Goal: Information Seeking & Learning: Learn about a topic

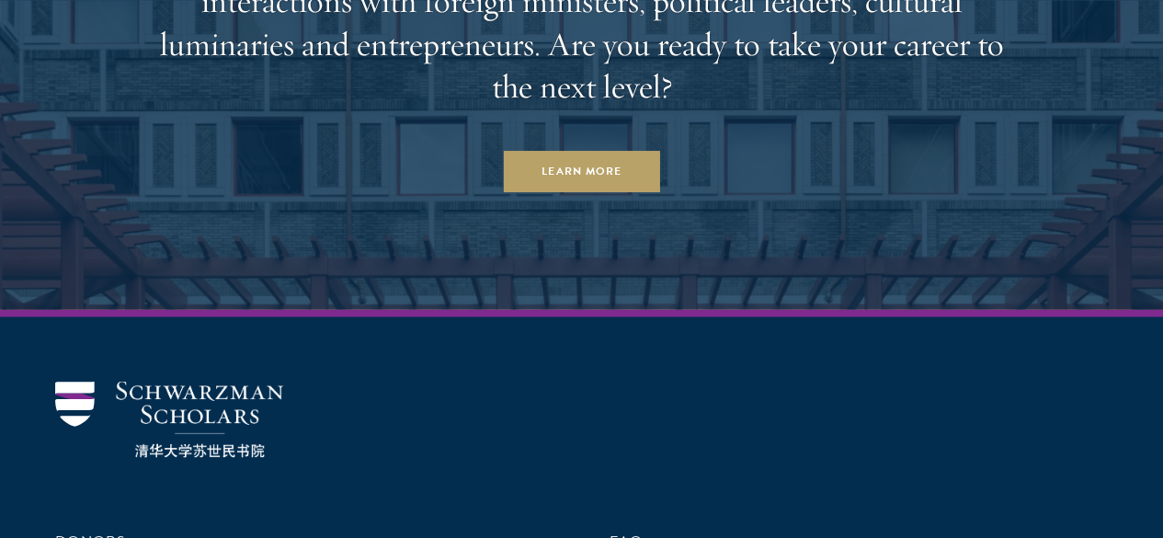
scroll to position [5217, 0]
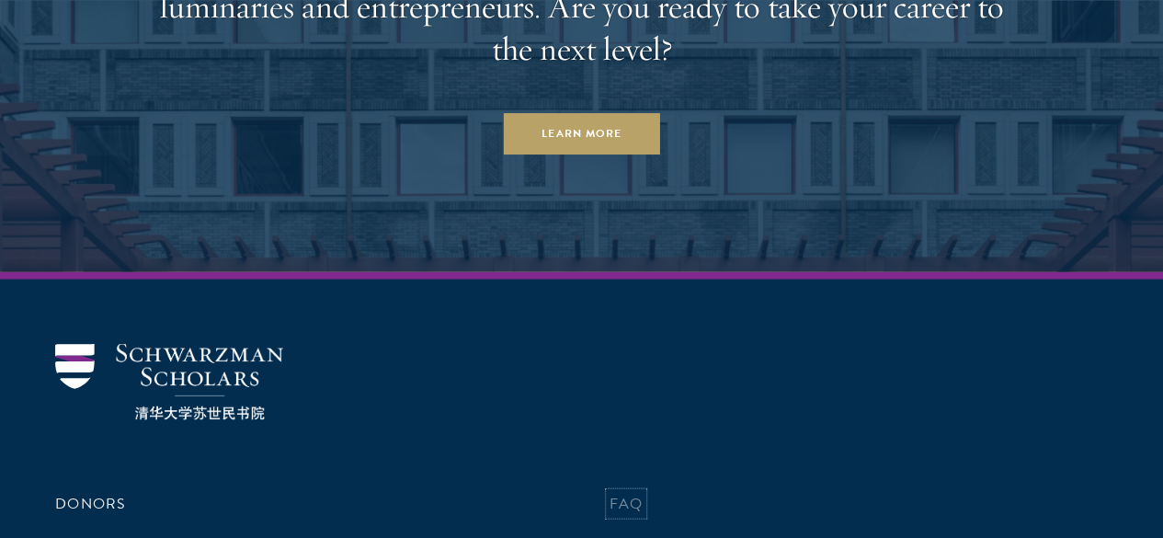
click at [614, 492] on link "FAQ" at bounding box center [626, 503] width 34 height 22
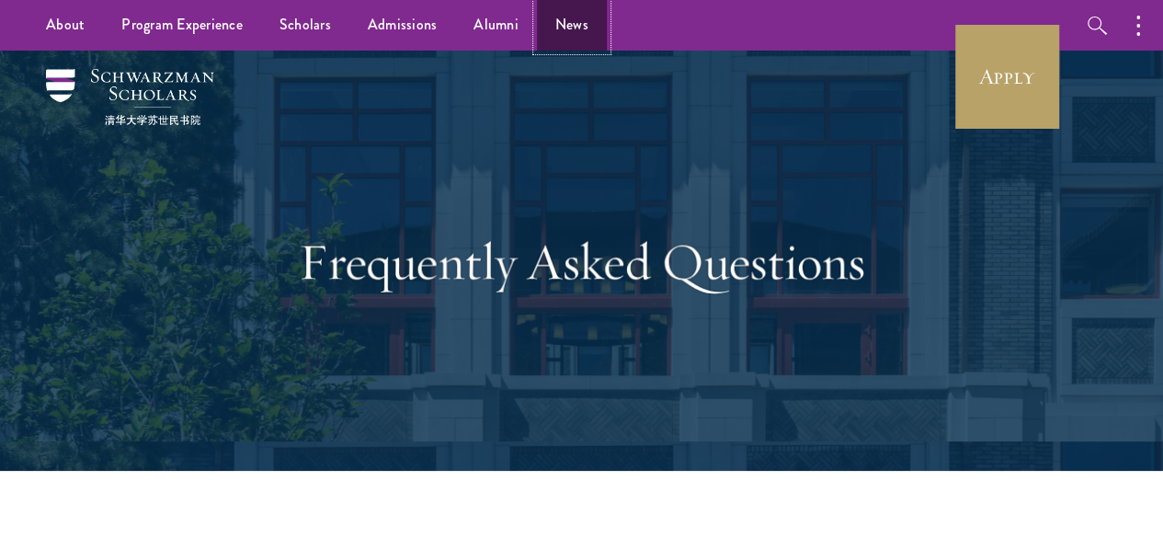
click at [562, 26] on link "News" at bounding box center [572, 25] width 70 height 51
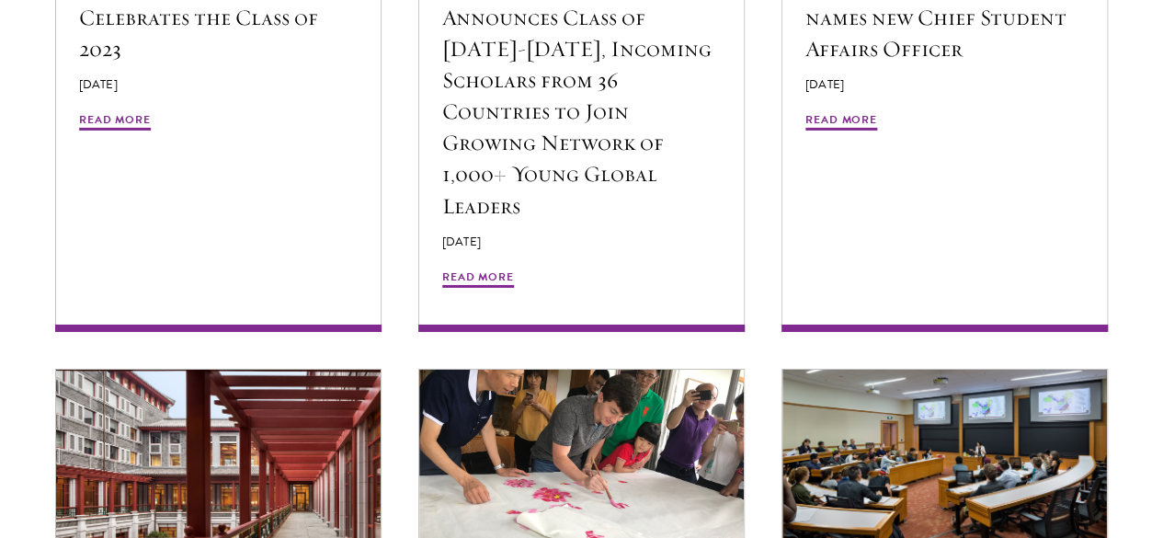
scroll to position [2958, 0]
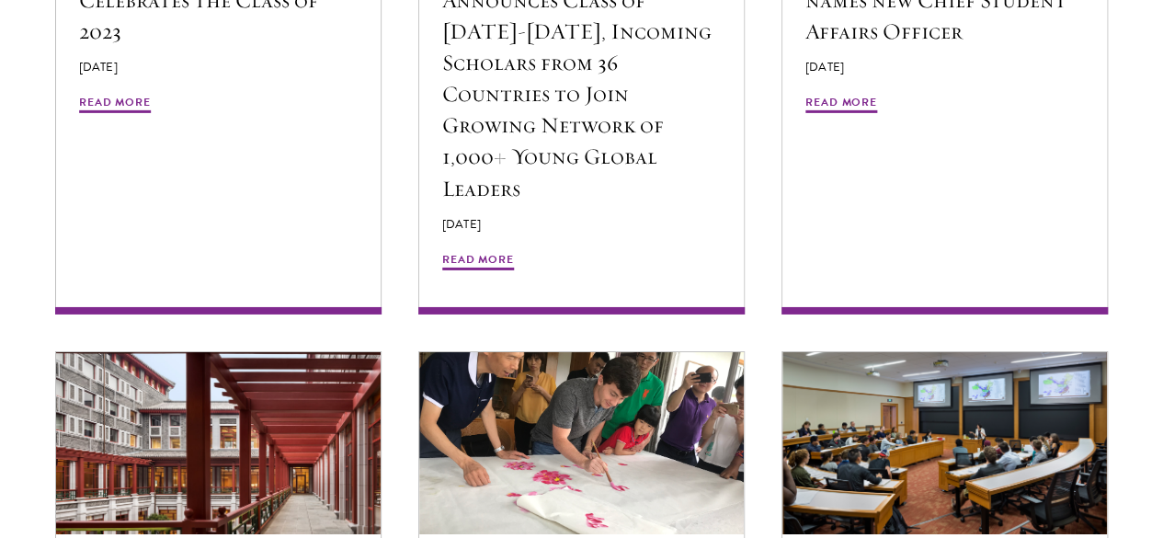
drag, startPoint x: 1112, startPoint y: 375, endPoint x: 44, endPoint y: 306, distance: 1070.2
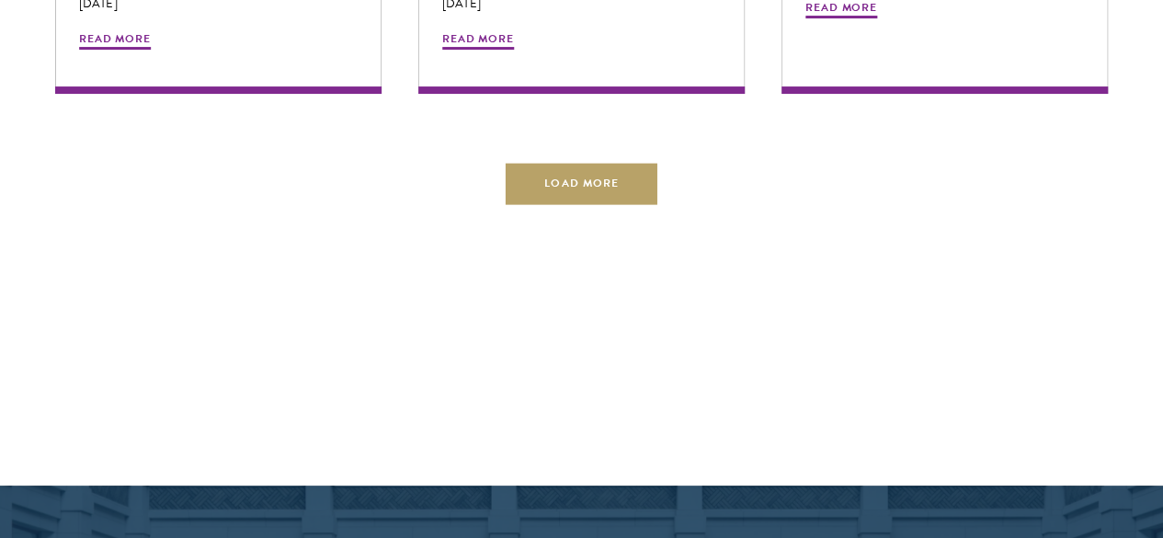
scroll to position [3654, 0]
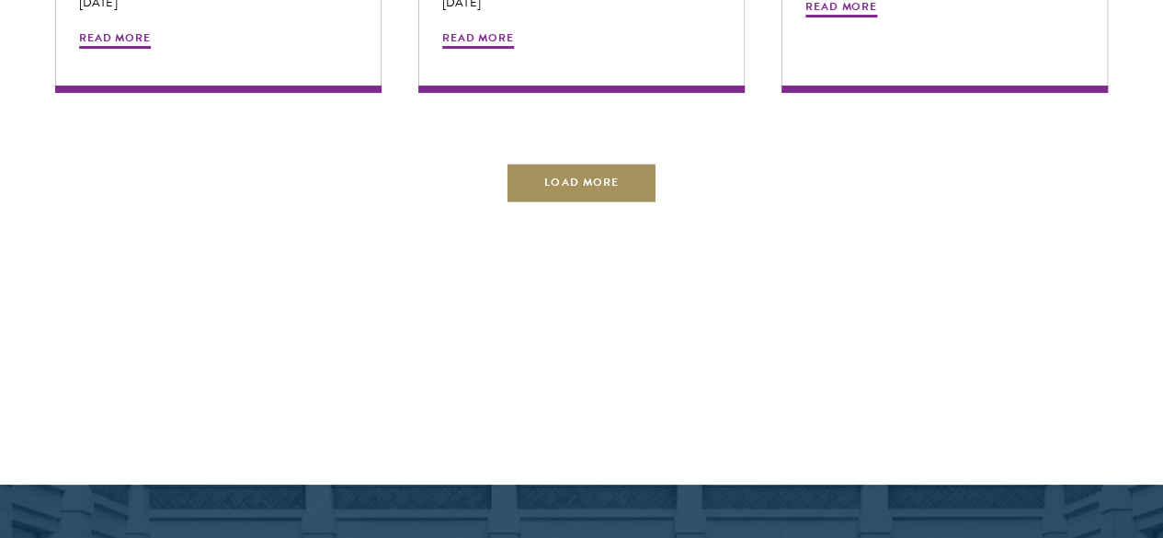
click at [590, 203] on button "Load More" at bounding box center [580, 182] width 151 height 41
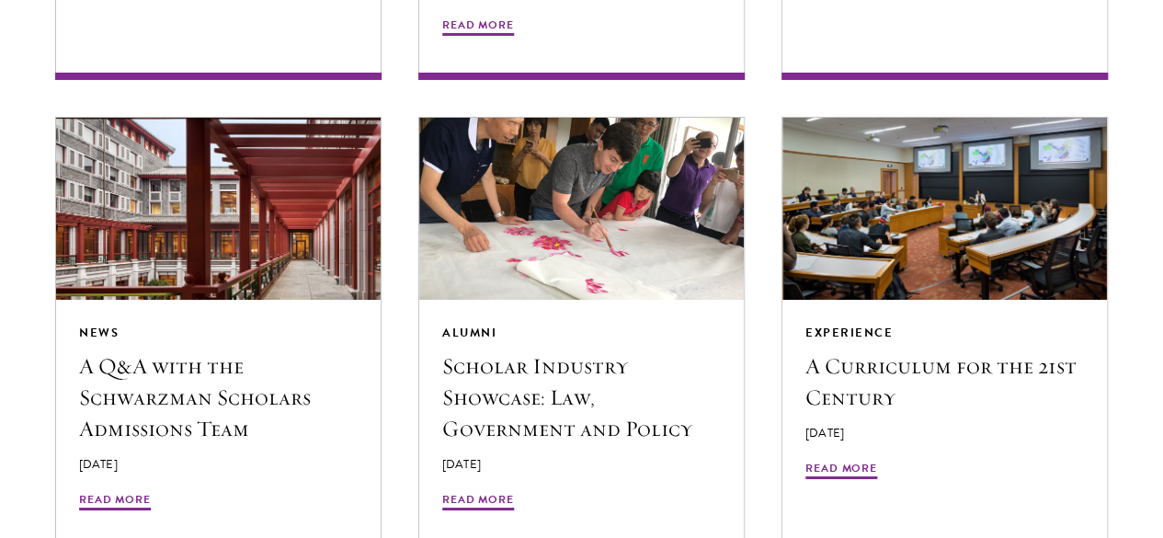
scroll to position [0, 0]
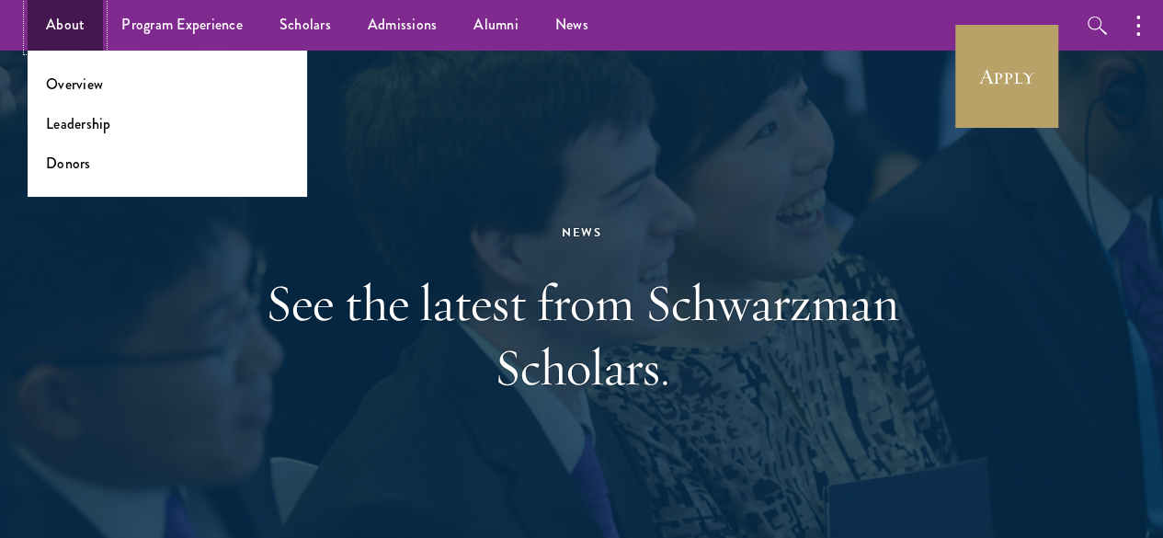
click at [70, 25] on link "About" at bounding box center [65, 25] width 75 height 51
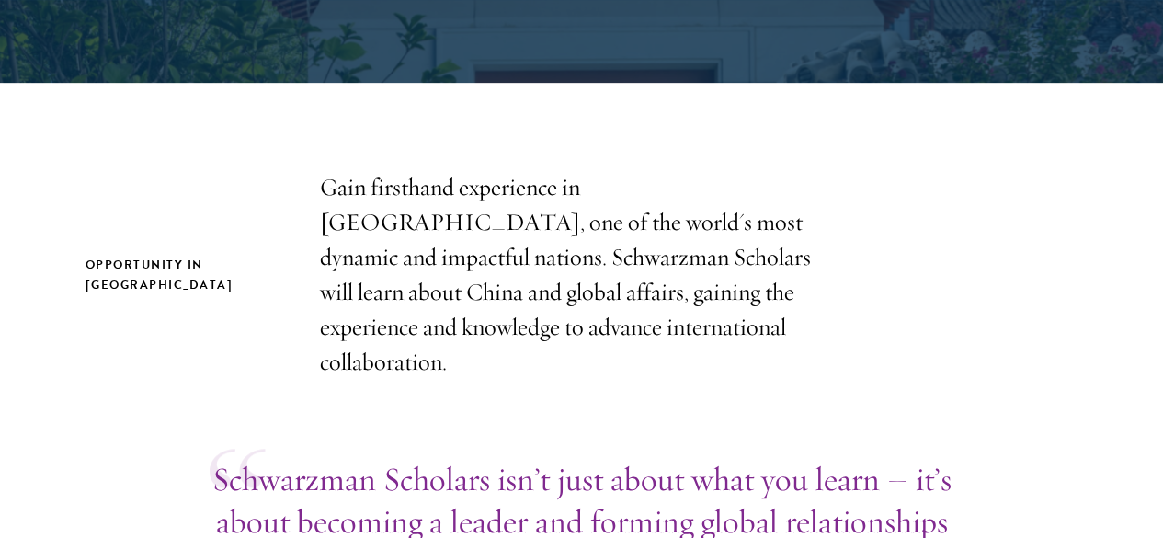
scroll to position [504, 0]
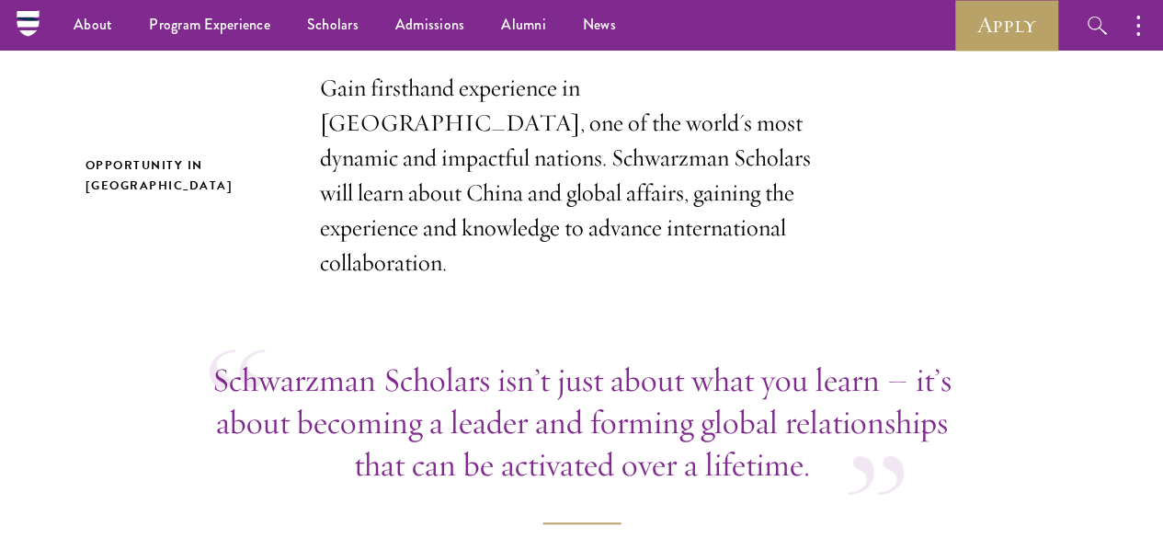
scroll to position [0, 0]
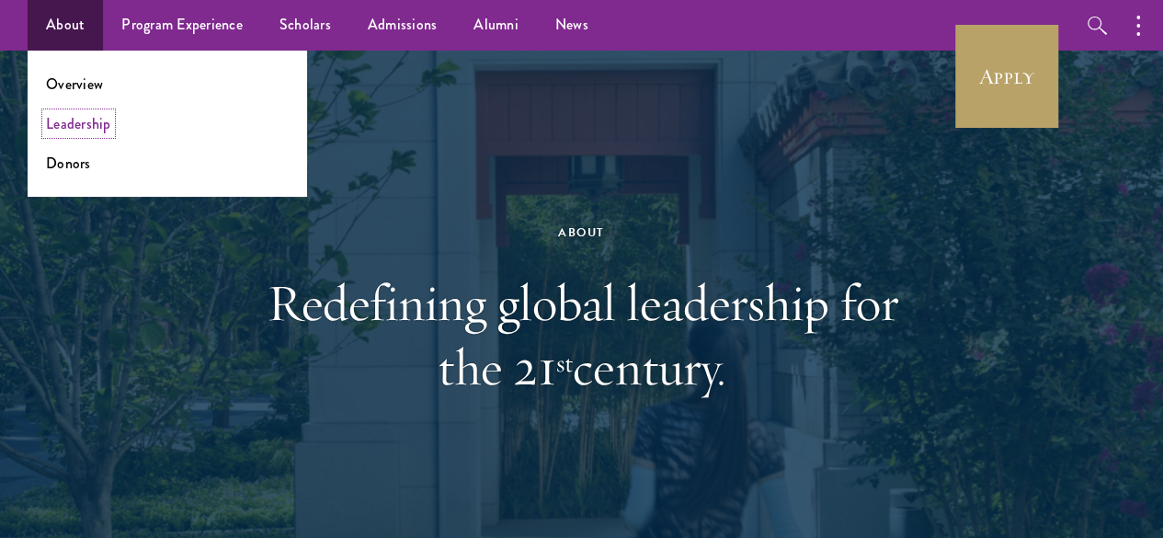
click at [75, 124] on link "Leadership" at bounding box center [78, 123] width 65 height 21
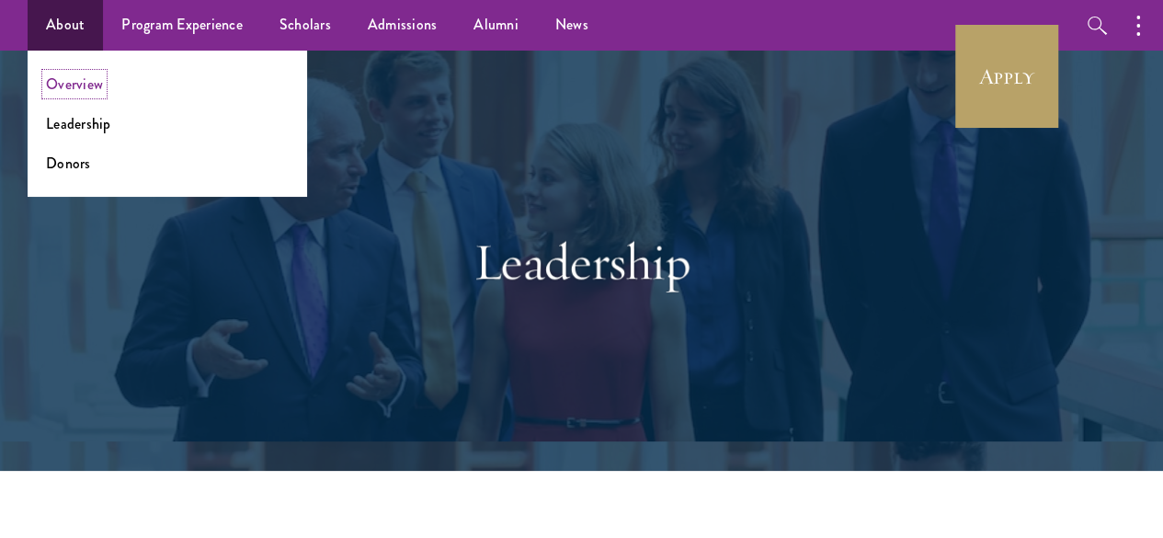
click at [82, 82] on link "Overview" at bounding box center [74, 84] width 57 height 21
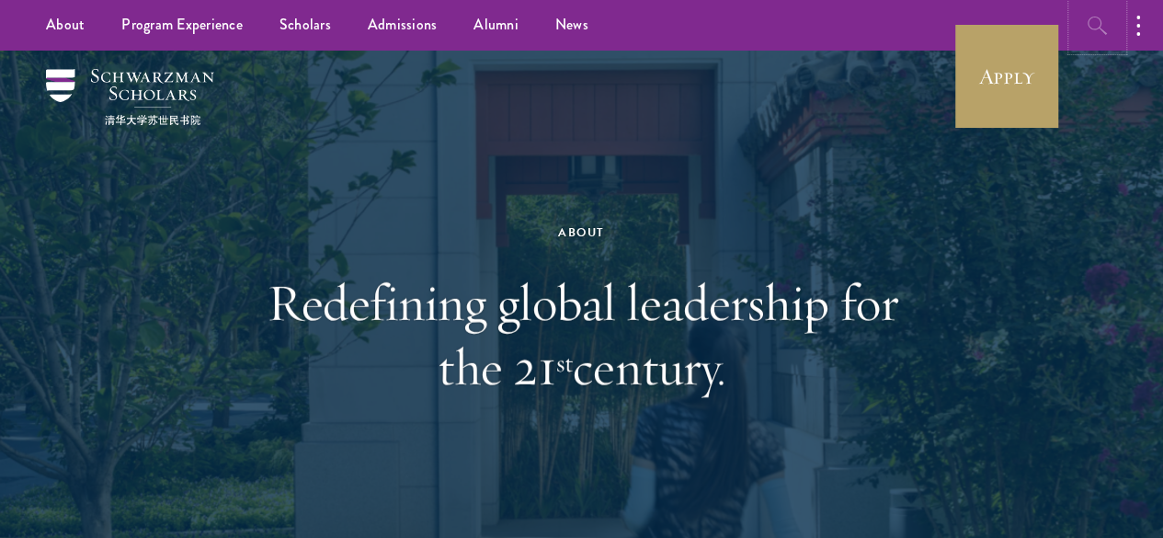
click at [1106, 16] on icon "button" at bounding box center [1097, 26] width 22 height 22
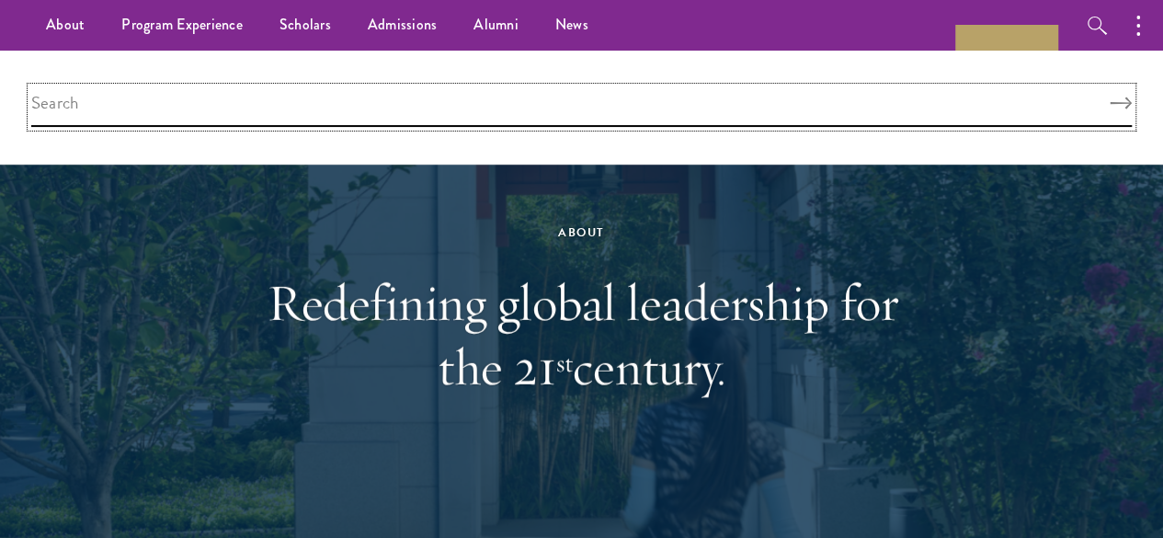
click at [930, 119] on input "search" at bounding box center [581, 107] width 1100 height 40
type input "h"
type input "goal"
click at [1109, 97] on button "Search" at bounding box center [1120, 103] width 22 height 13
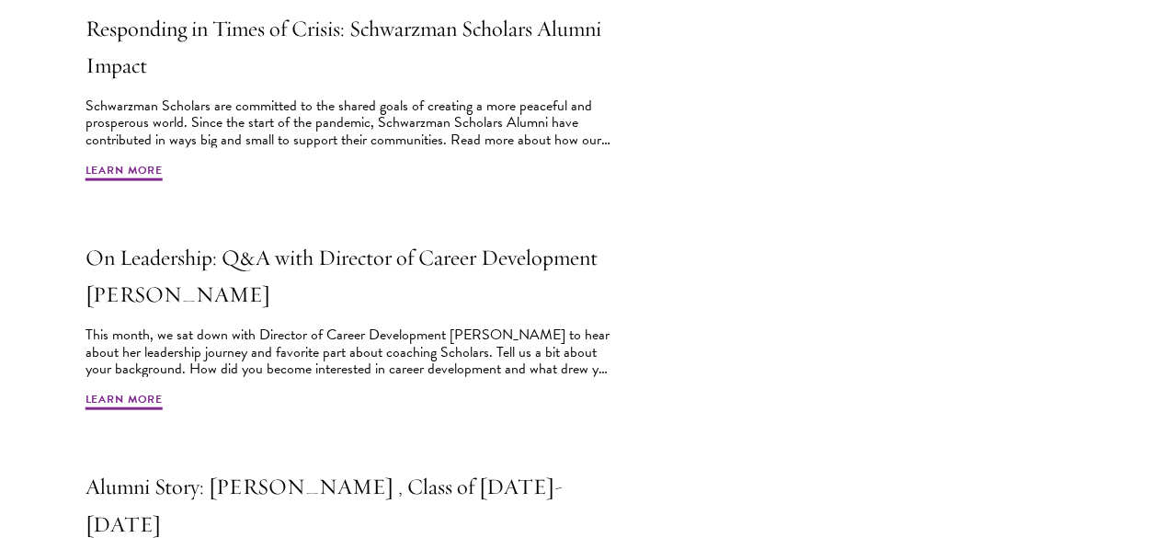
scroll to position [1931, 0]
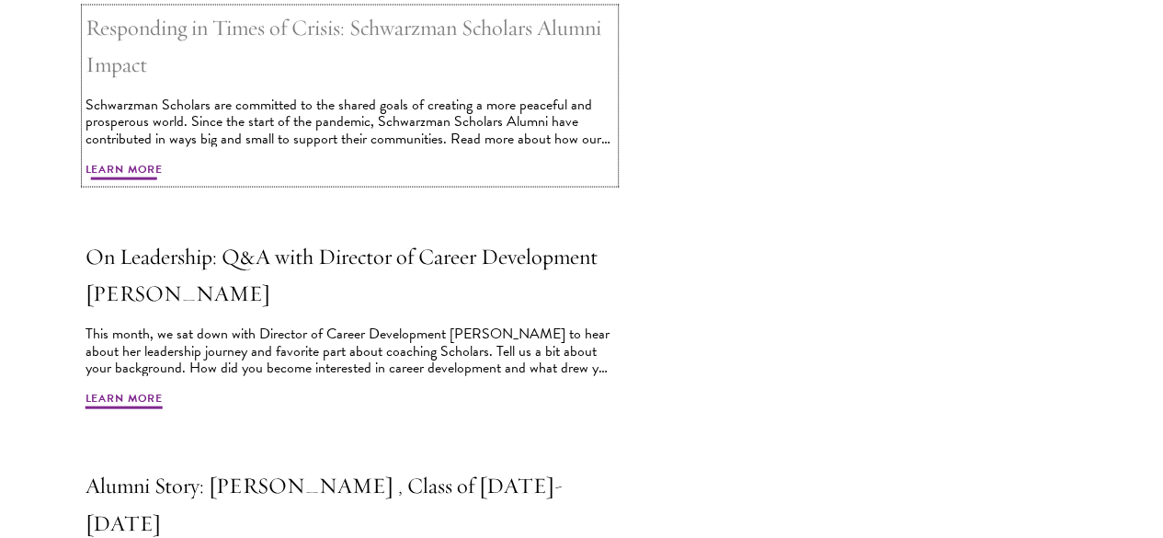
click at [164, 183] on span "Learn More" at bounding box center [124, 172] width 78 height 22
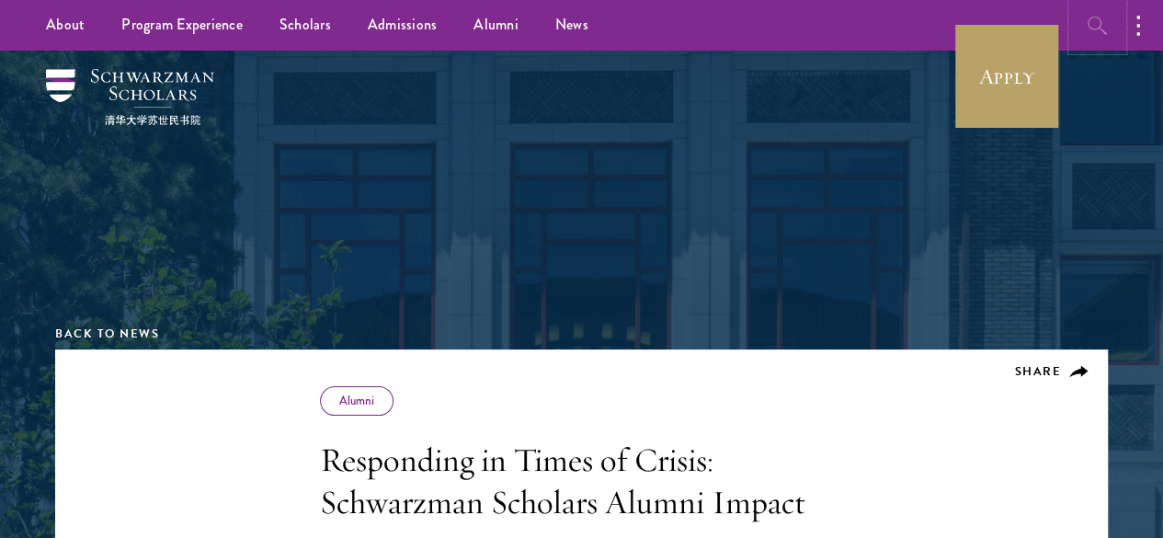
click at [1092, 20] on icon "button" at bounding box center [1097, 26] width 22 height 22
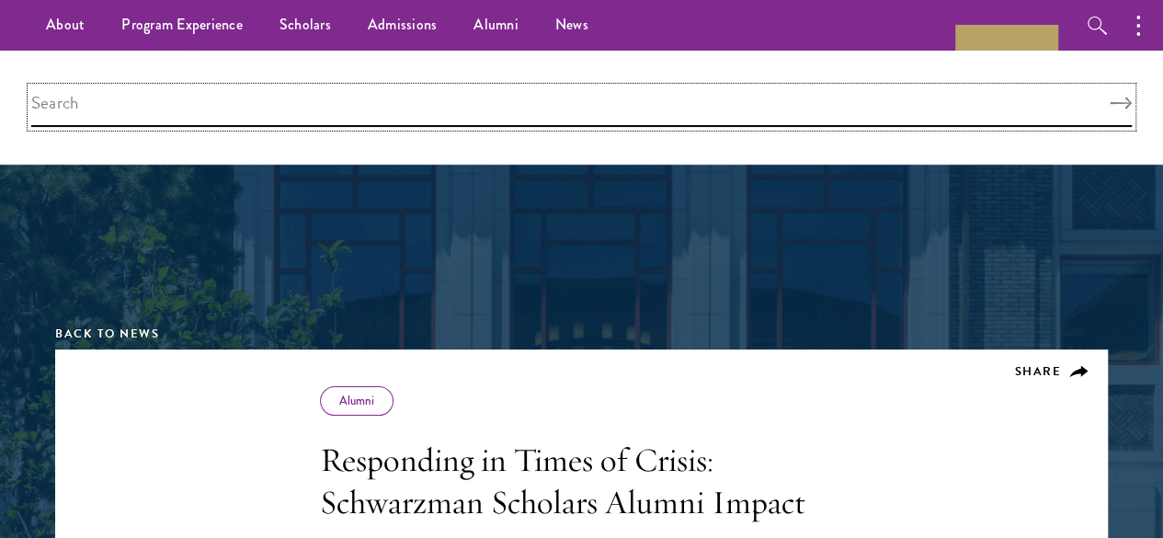
click at [951, 122] on input "search" at bounding box center [581, 107] width 1100 height 40
type input "mission"
click at [1109, 97] on button "Search" at bounding box center [1120, 103] width 22 height 13
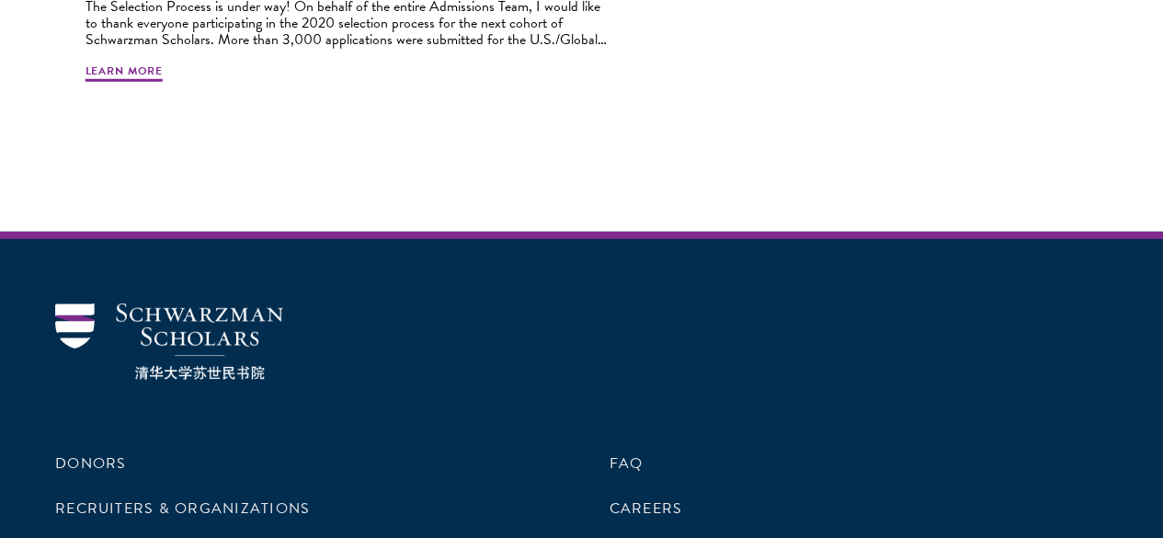
scroll to position [2632, 0]
